Goal: Task Accomplishment & Management: Complete application form

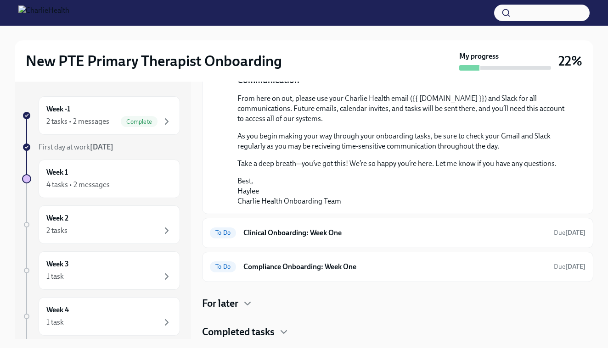
scroll to position [614, 0]
click at [127, 180] on div "4 tasks • 2 messages" at bounding box center [109, 185] width 126 height 11
click at [320, 239] on div "To Do Clinical Onboarding: Week One Due [DATE]" at bounding box center [398, 233] width 376 height 15
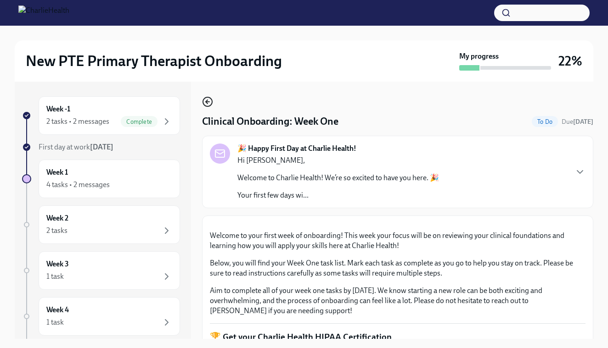
click at [204, 99] on circle "button" at bounding box center [207, 101] width 9 height 9
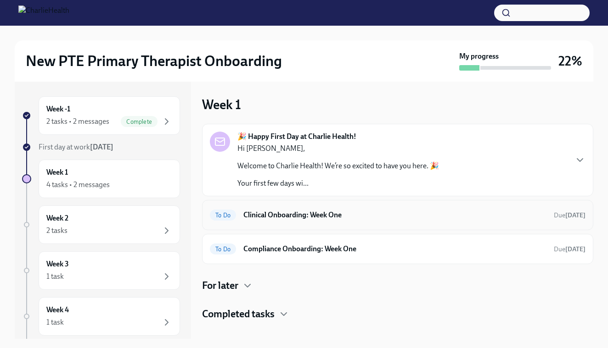
click at [304, 221] on div "To Do Clinical Onboarding: Week One Due [DATE]" at bounding box center [398, 215] width 376 height 15
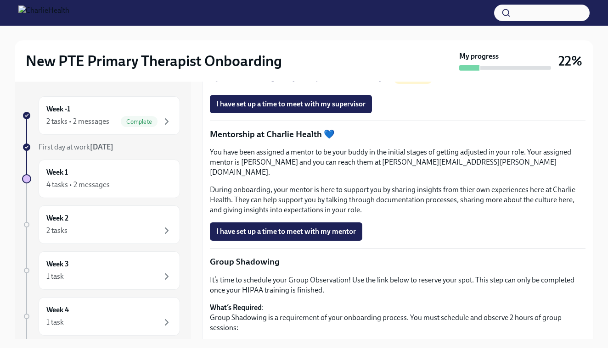
scroll to position [788, 0]
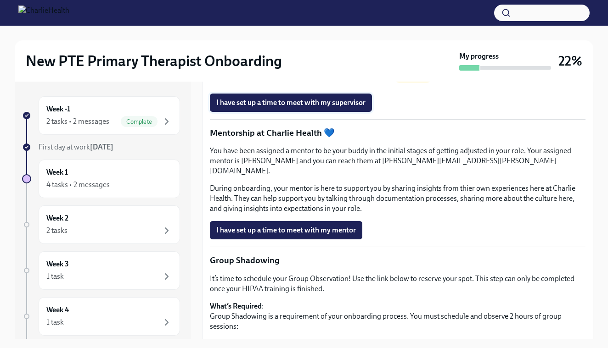
click at [298, 107] on span "I have set up a time to meet with my supervisor" at bounding box center [290, 102] width 149 height 9
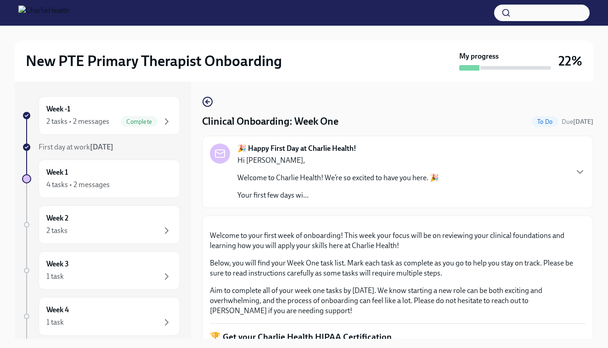
scroll to position [0, 0]
click at [582, 172] on icon "button" at bounding box center [579, 172] width 11 height 11
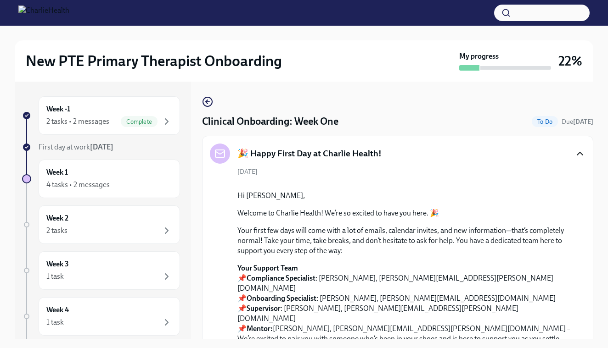
click at [577, 153] on icon "button" at bounding box center [579, 153] width 11 height 11
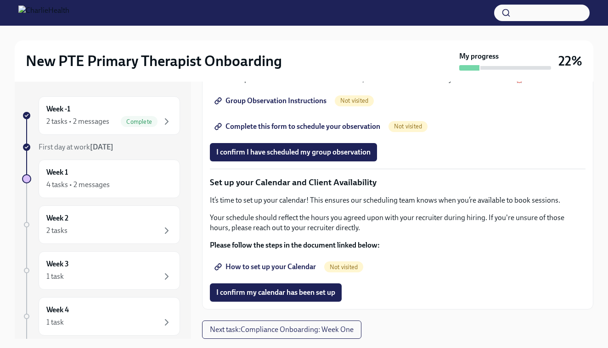
scroll to position [1296, 0]
click at [291, 334] on span "Next task : Compliance Onboarding: Week One" at bounding box center [282, 330] width 144 height 9
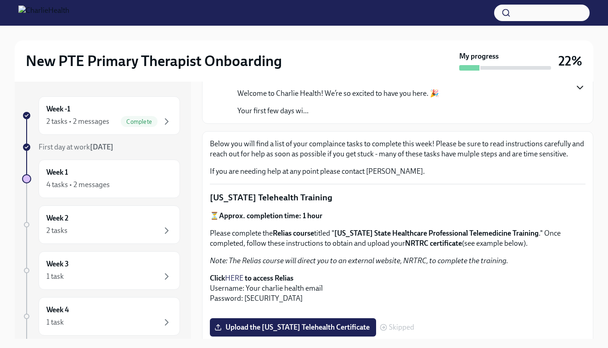
scroll to position [84, 0]
click at [322, 110] on p "Your first few days wi..." at bounding box center [338, 112] width 202 height 10
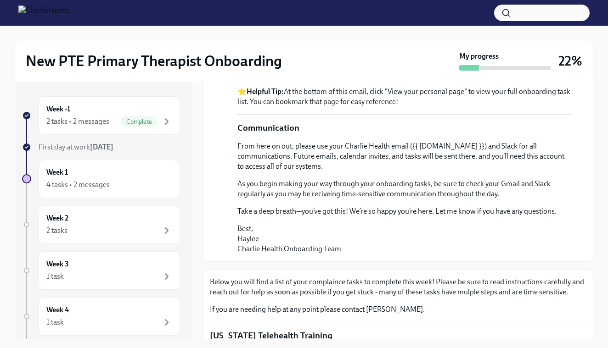
scroll to position [641, 0]
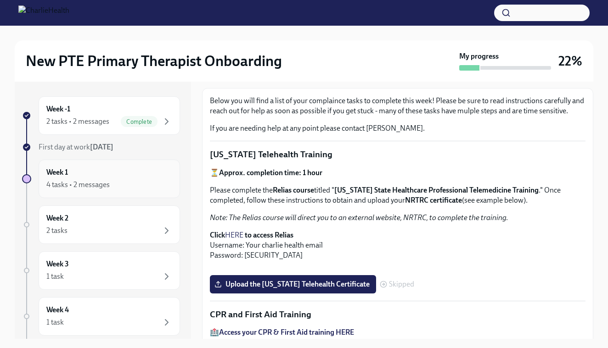
click at [59, 174] on h6 "Week 1" at bounding box center [57, 173] width 22 height 10
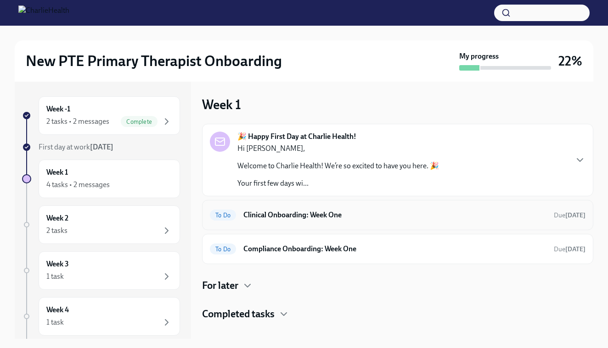
click at [323, 220] on h6 "Clinical Onboarding: Week One" at bounding box center [394, 215] width 303 height 10
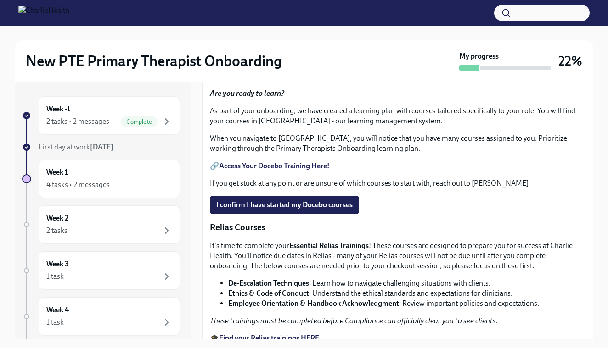
scroll to position [371, 0]
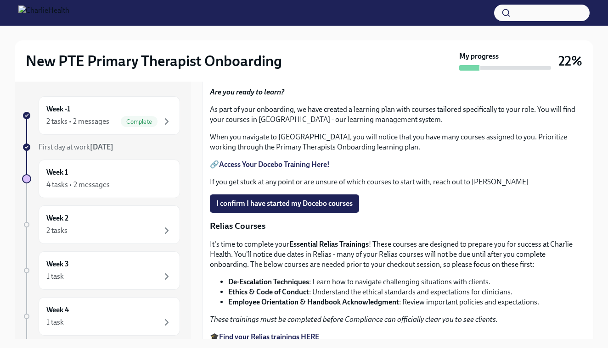
click at [285, 27] on link "HIPAA for Covered Entities" at bounding box center [262, 22] width 86 height 9
